Goal: Transaction & Acquisition: Purchase product/service

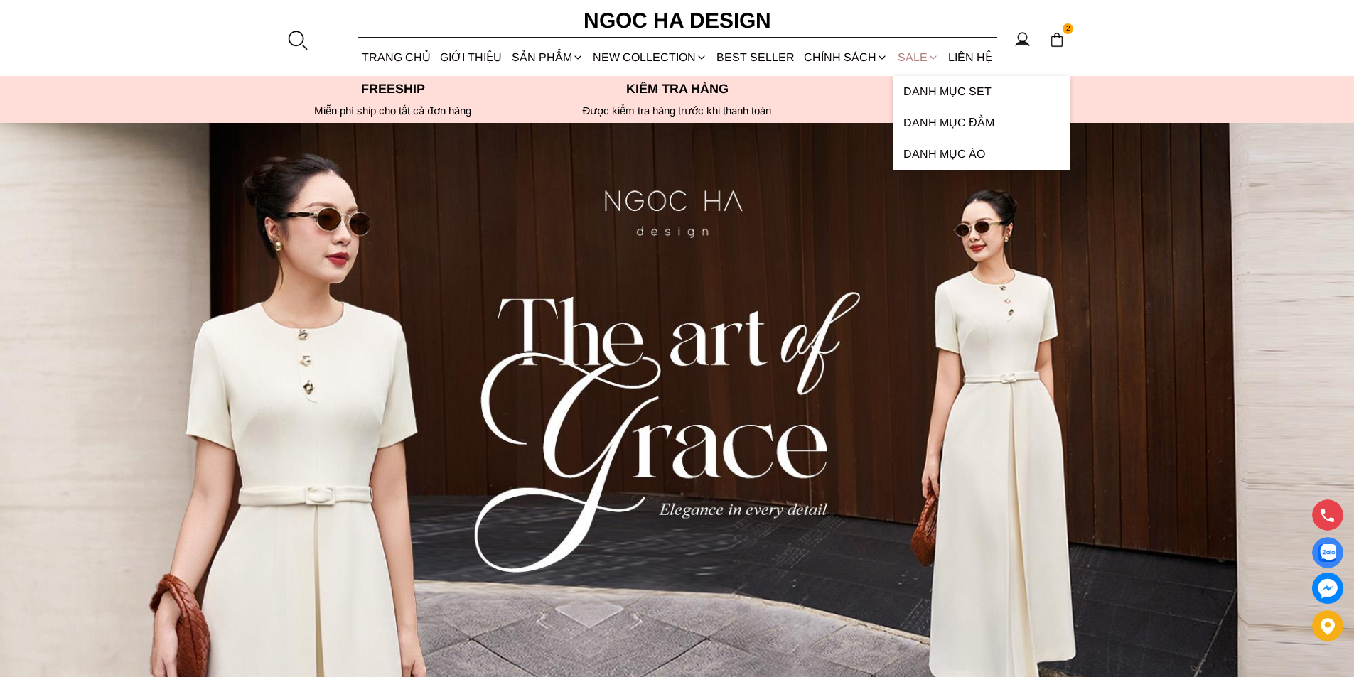
click at [921, 60] on link "SALE" at bounding box center [918, 57] width 50 height 38
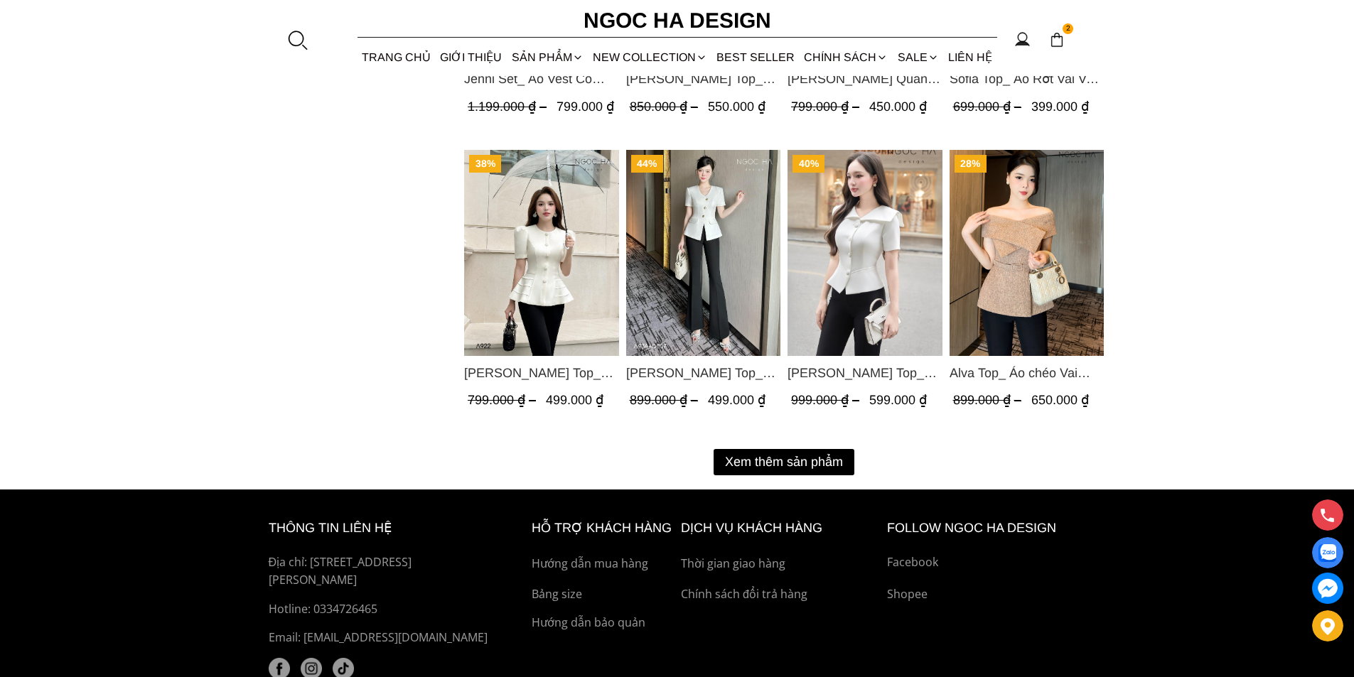
scroll to position [1848, 0]
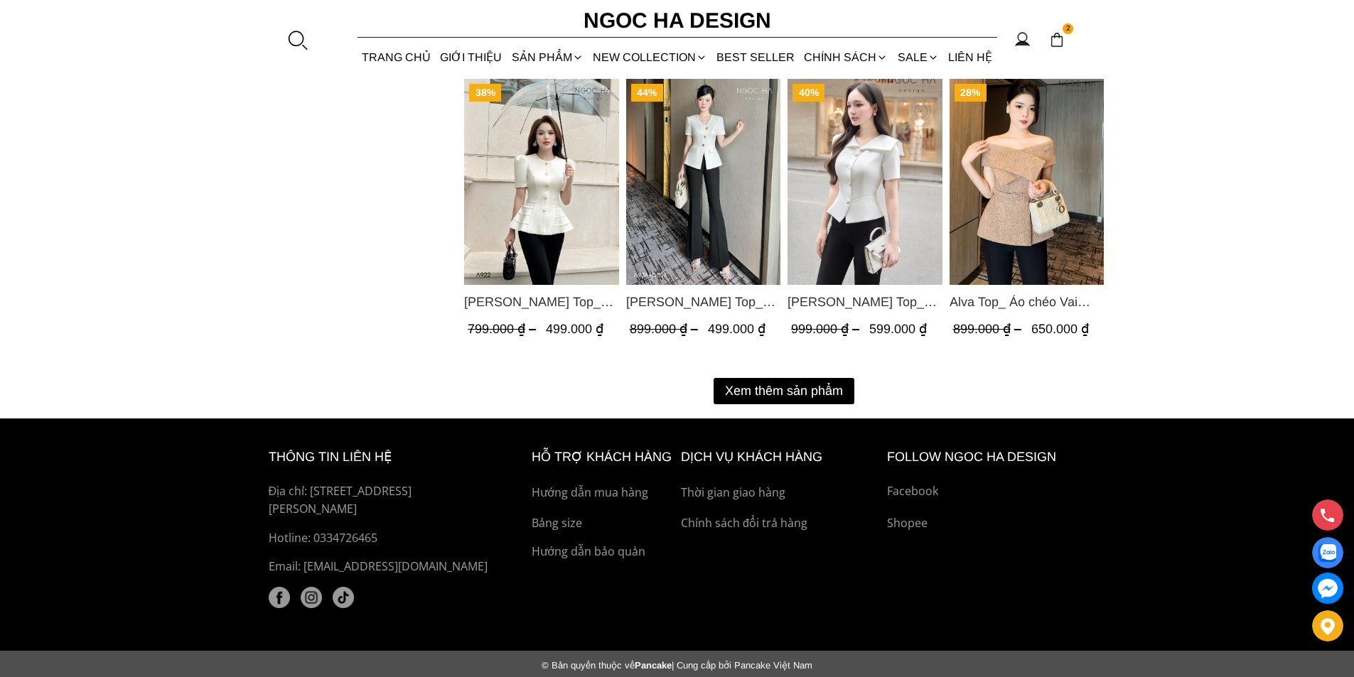
click at [749, 392] on button "Xem thêm sản phẩm" at bounding box center [784, 391] width 141 height 26
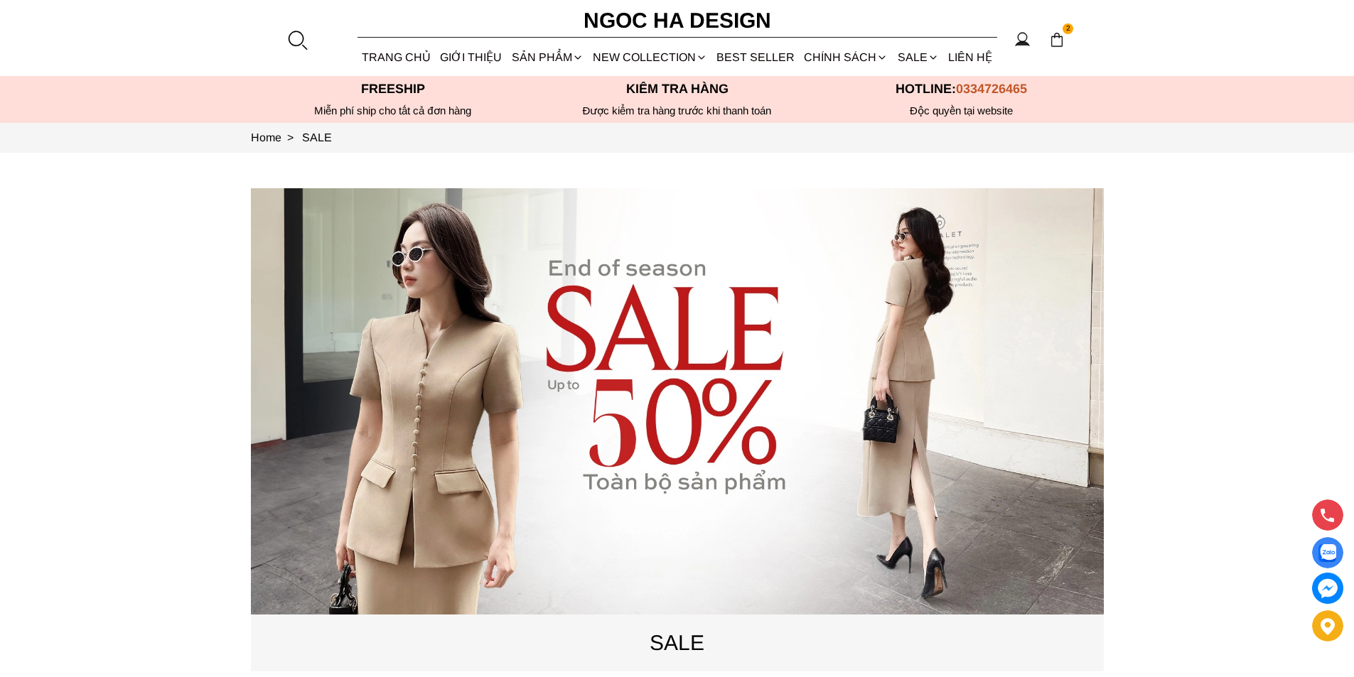
scroll to position [142, 0]
